Goal: Use online tool/utility: Utilize a website feature to perform a specific function

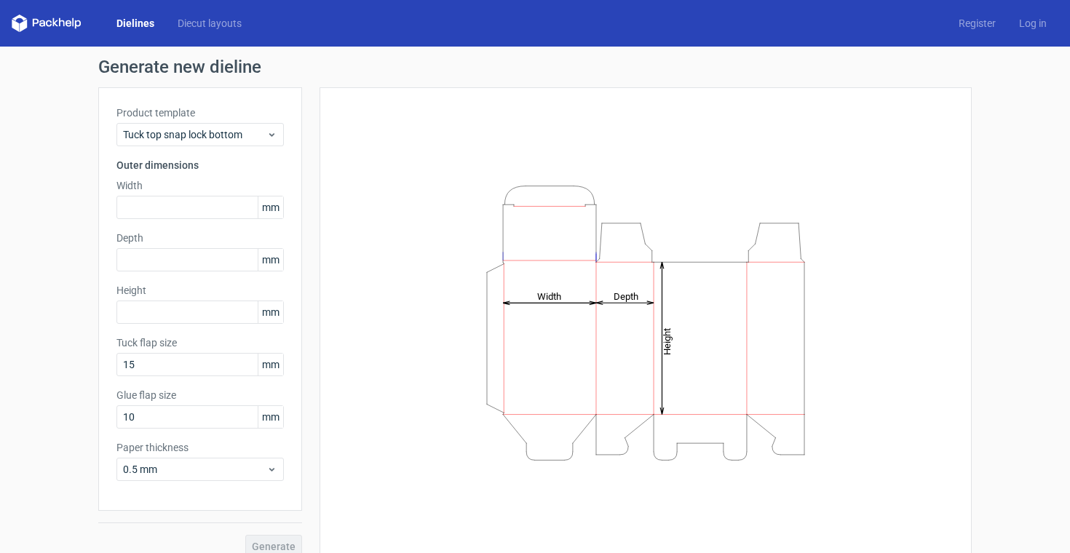
click at [132, 23] on link "Dielines" at bounding box center [135, 23] width 61 height 15
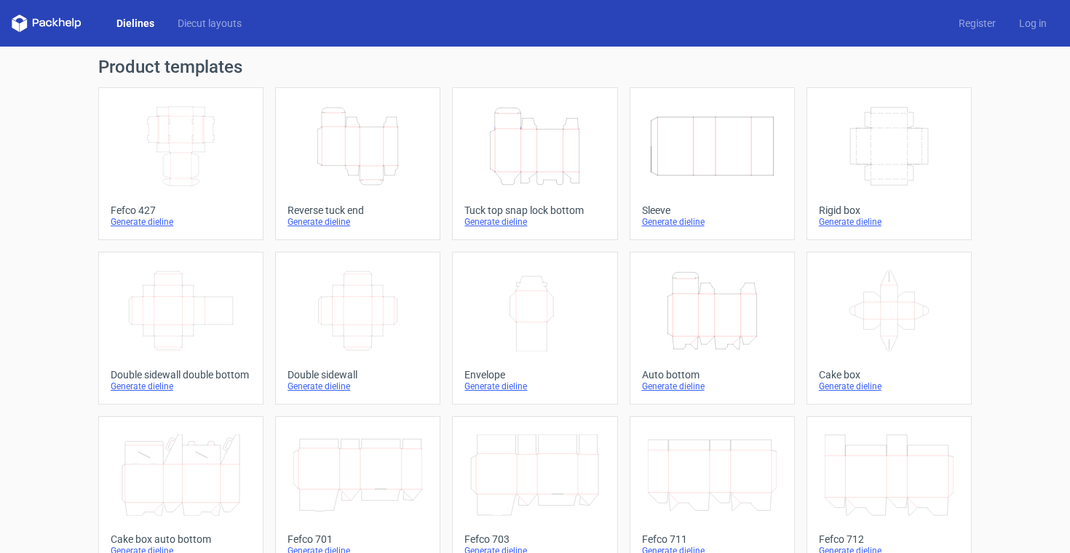
click at [491, 218] on div "Generate dieline" at bounding box center [534, 222] width 140 height 12
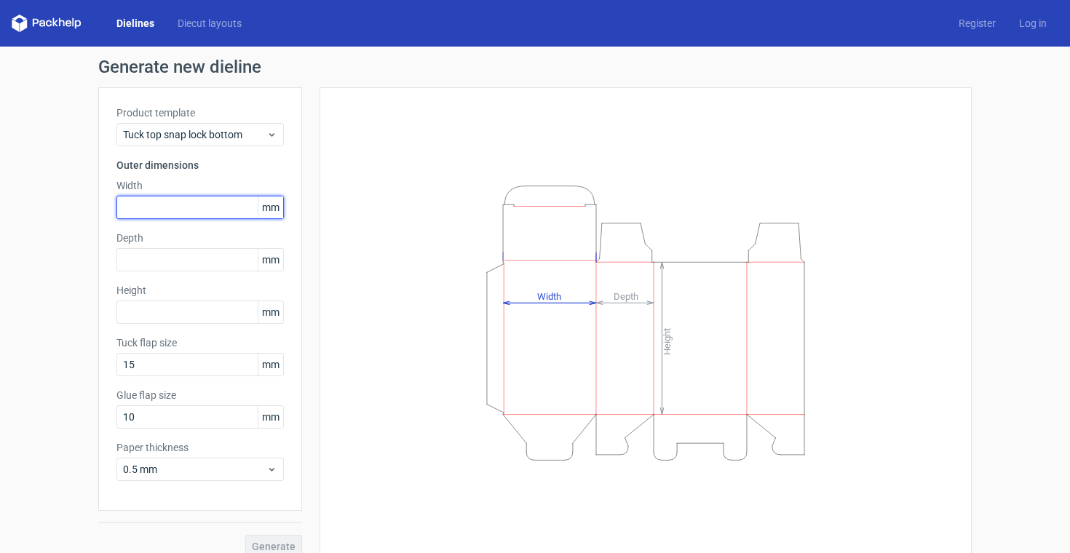
click at [159, 208] on input "text" at bounding box center [199, 207] width 167 height 23
type input "61"
type input "37"
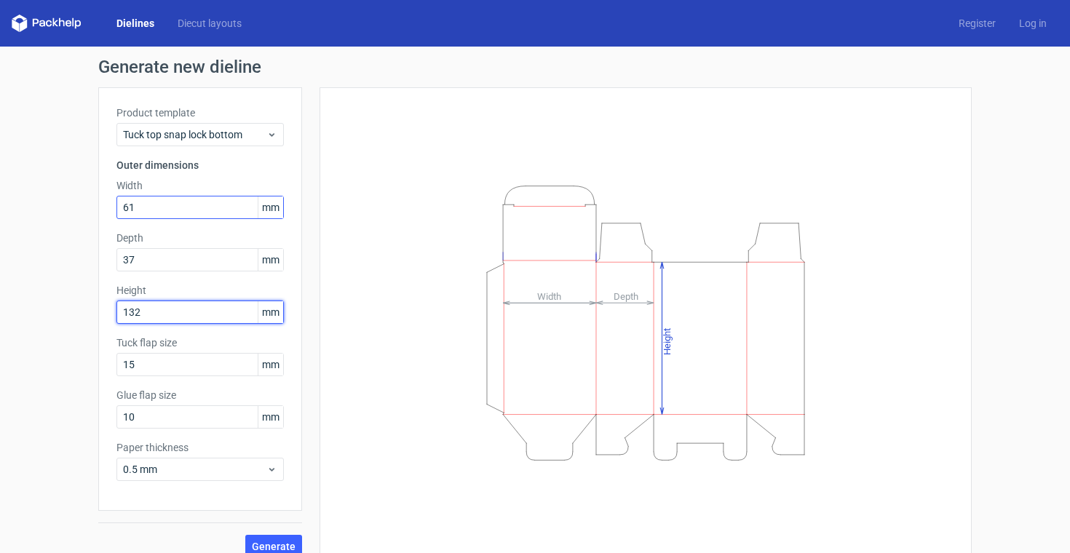
type input "132"
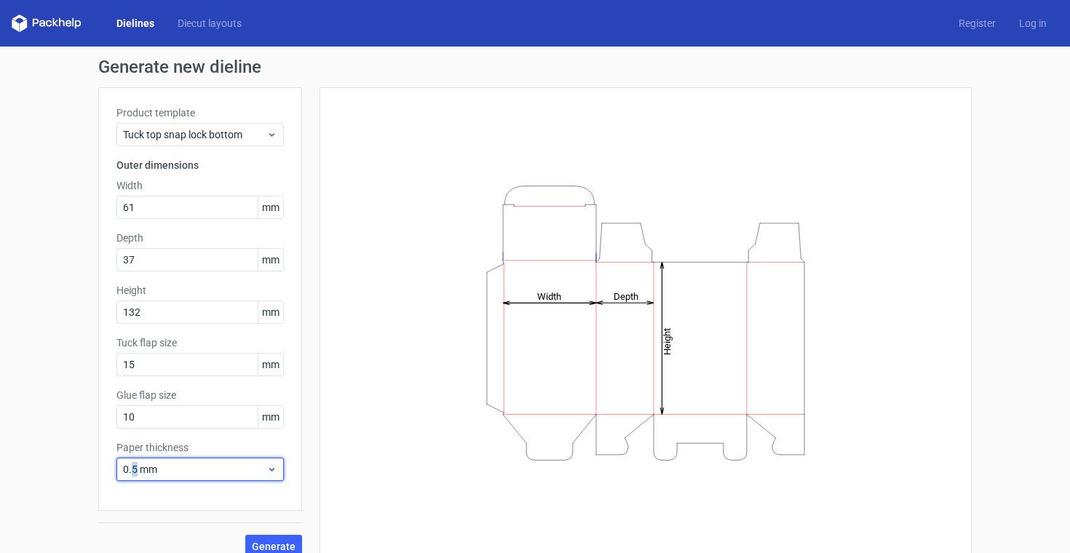
click at [135, 467] on span "0.5 mm" at bounding box center [194, 469] width 143 height 15
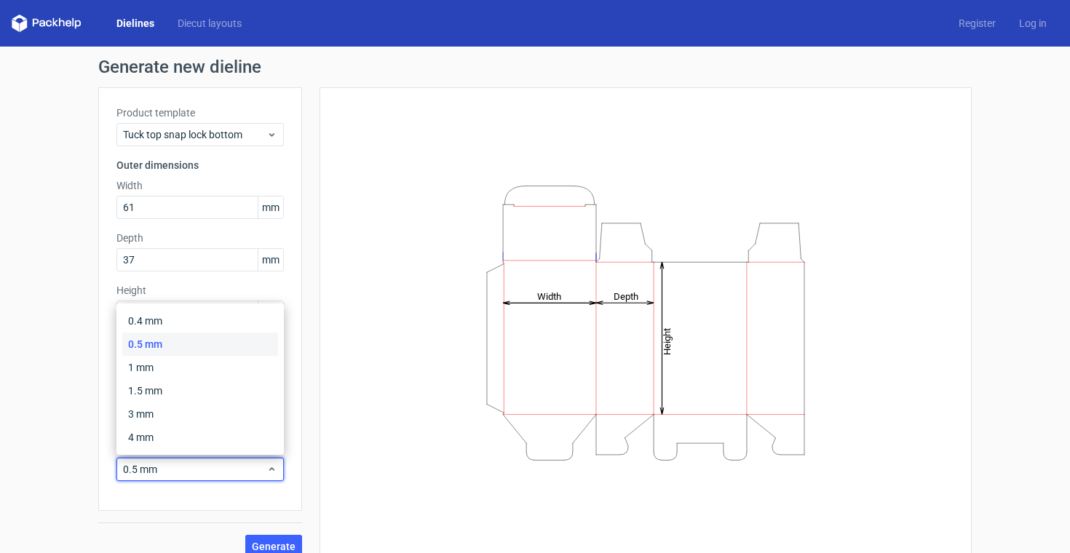
click at [156, 346] on div "0.5 mm" at bounding box center [200, 344] width 156 height 23
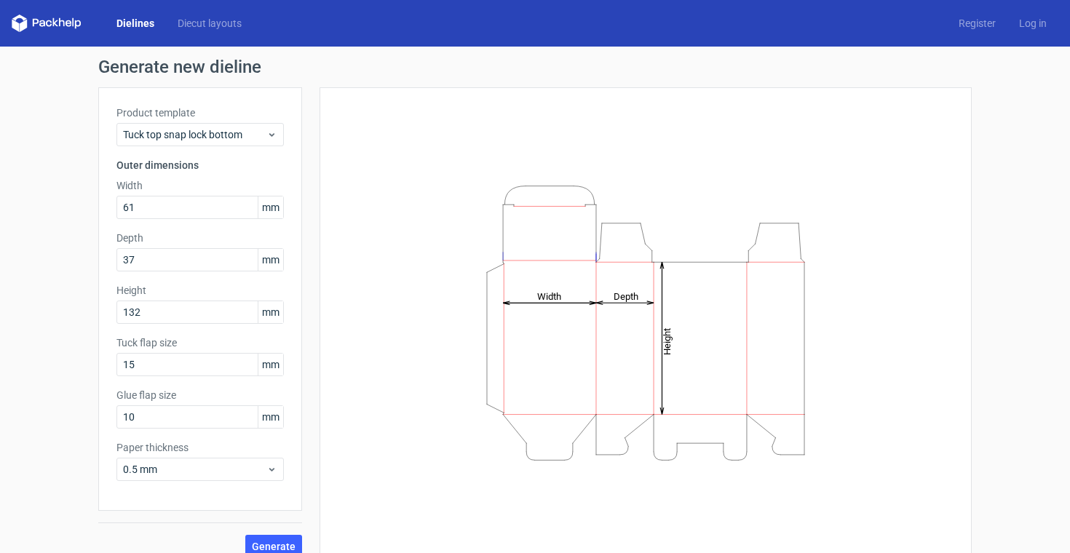
scroll to position [17, 0]
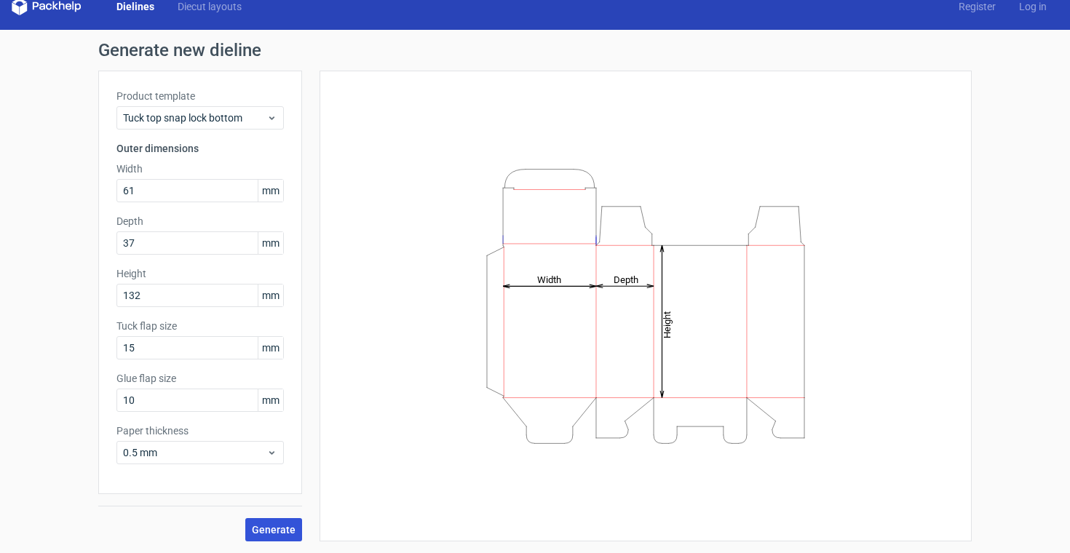
click at [277, 532] on span "Generate" at bounding box center [274, 530] width 44 height 10
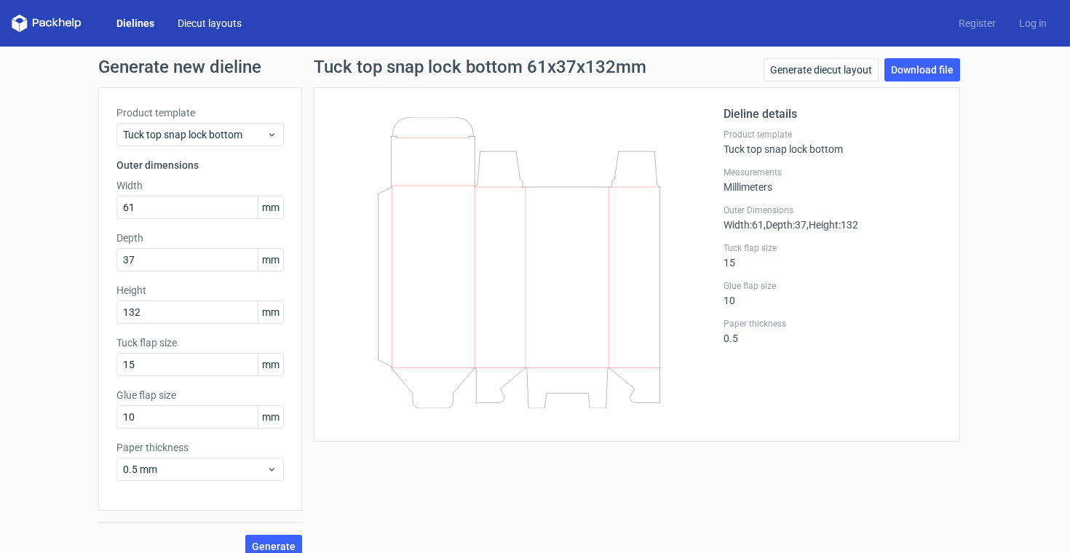
click at [218, 17] on link "Diecut layouts" at bounding box center [209, 23] width 87 height 15
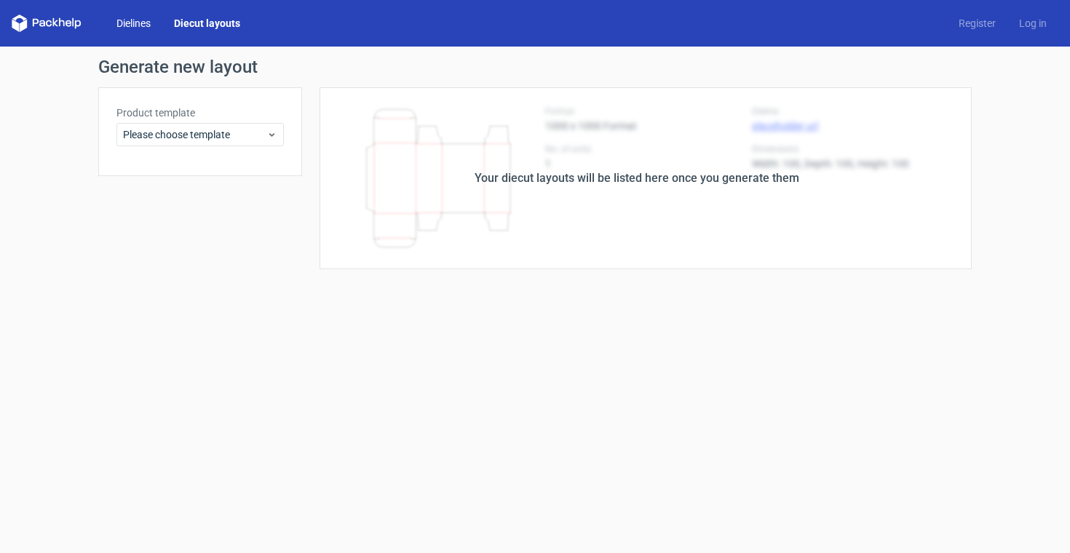
click at [132, 23] on link "Dielines" at bounding box center [133, 23] width 57 height 15
